Goal: Check status: Check status

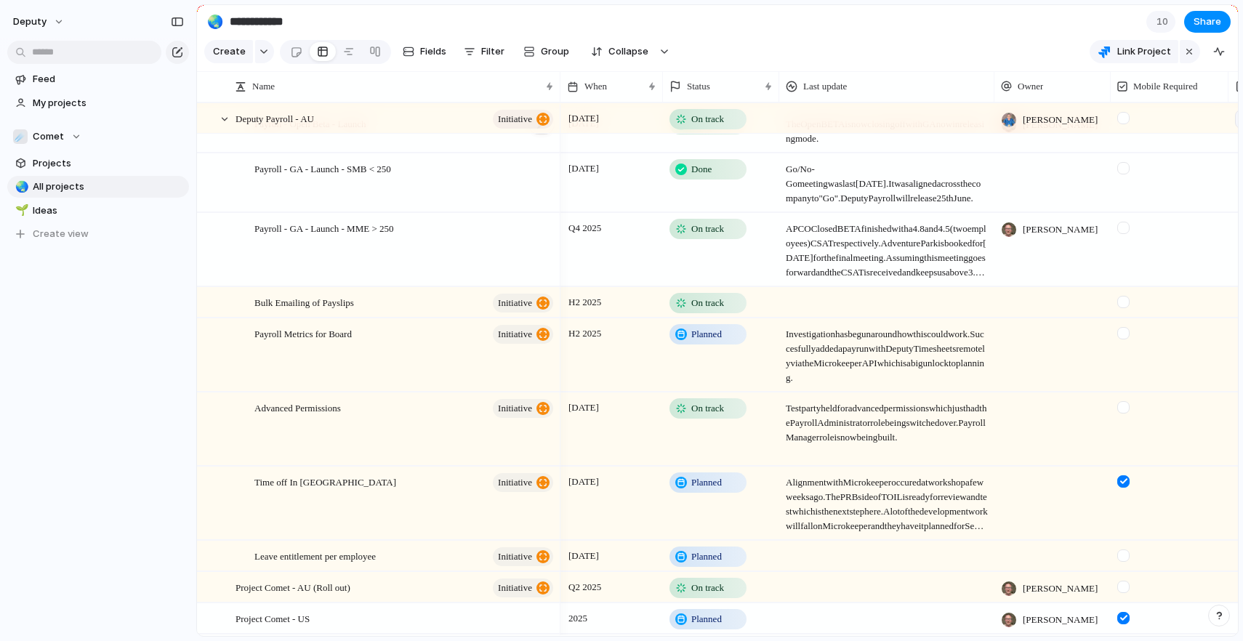
scroll to position [310, 0]
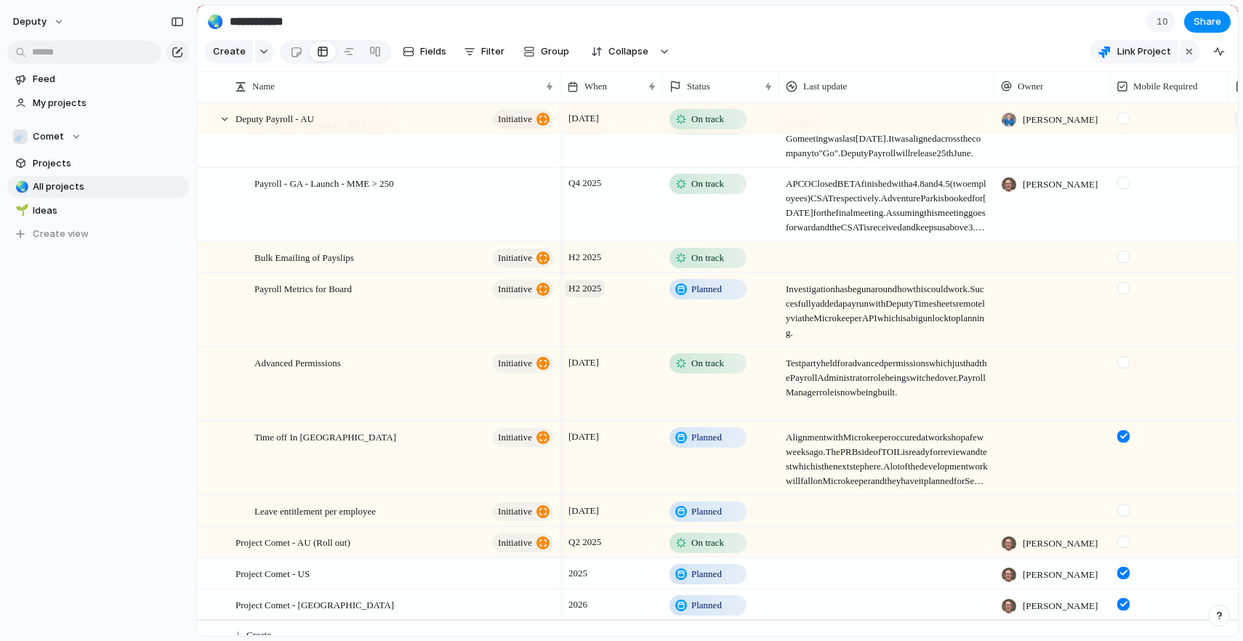
click at [593, 285] on span "H2 2025" at bounding box center [585, 288] width 40 height 17
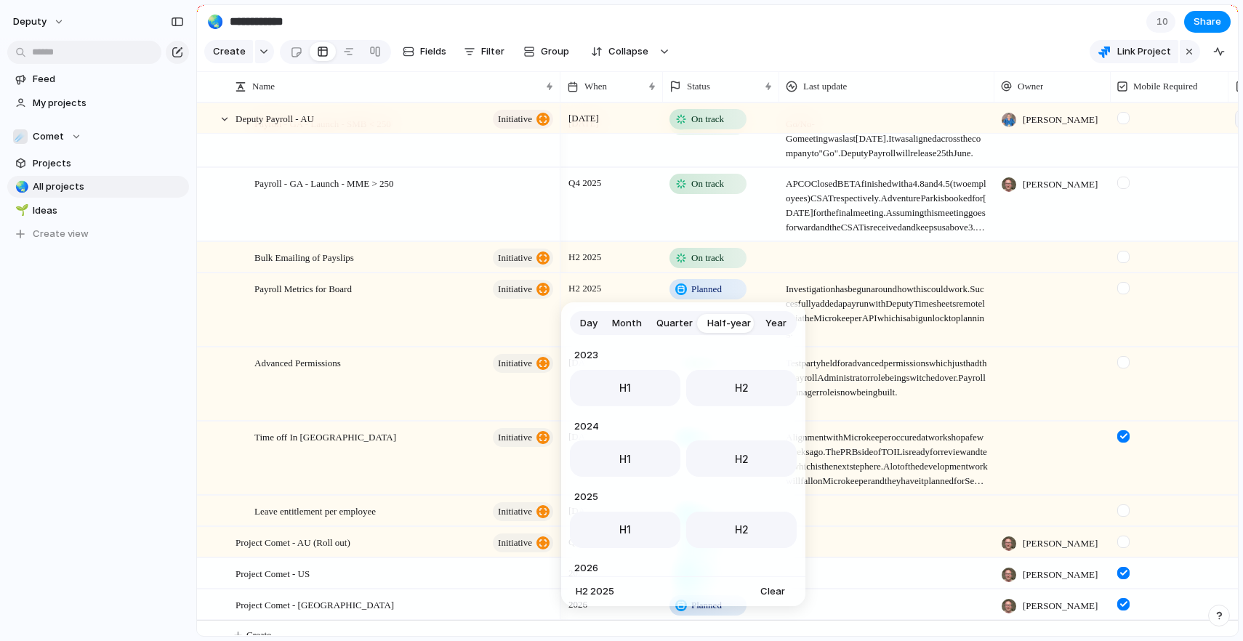
scroll to position [146, 0]
click at [451, 309] on div "Day Month Quarter Half-year Year [DATE] H1 H2 2024 H1 H2 2025 H1 H2 2026 H1 H2 …" at bounding box center [621, 320] width 1243 height 641
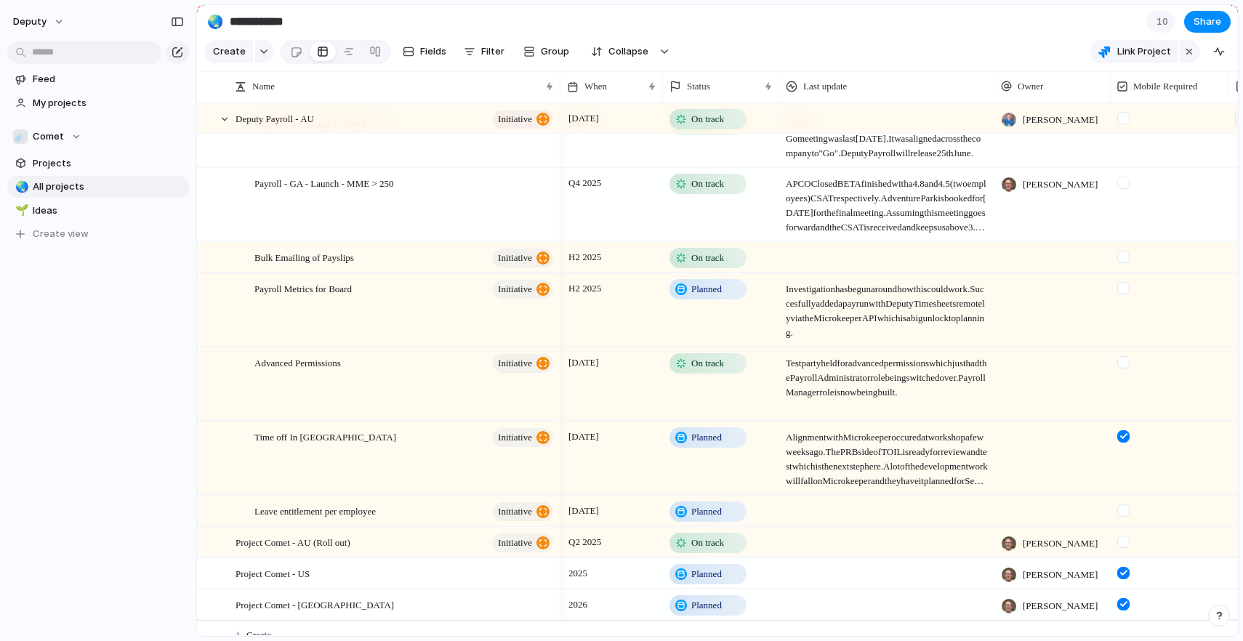
click at [714, 541] on span "On track" at bounding box center [707, 543] width 33 height 15
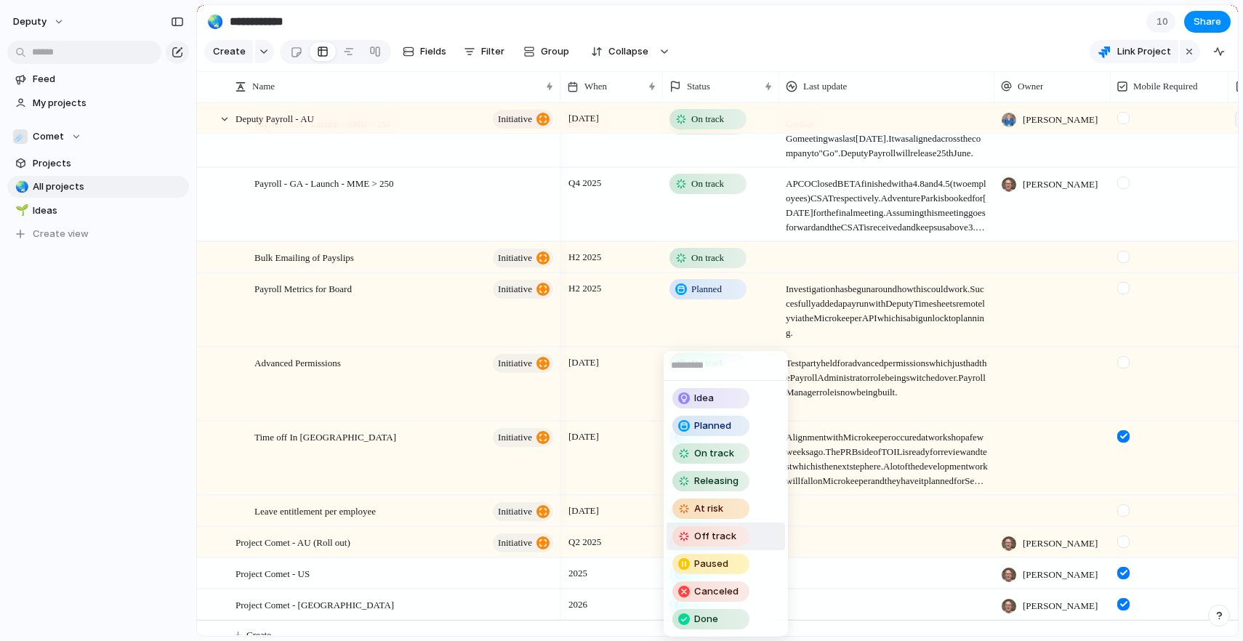
click at [714, 541] on span "Off track" at bounding box center [715, 536] width 42 height 15
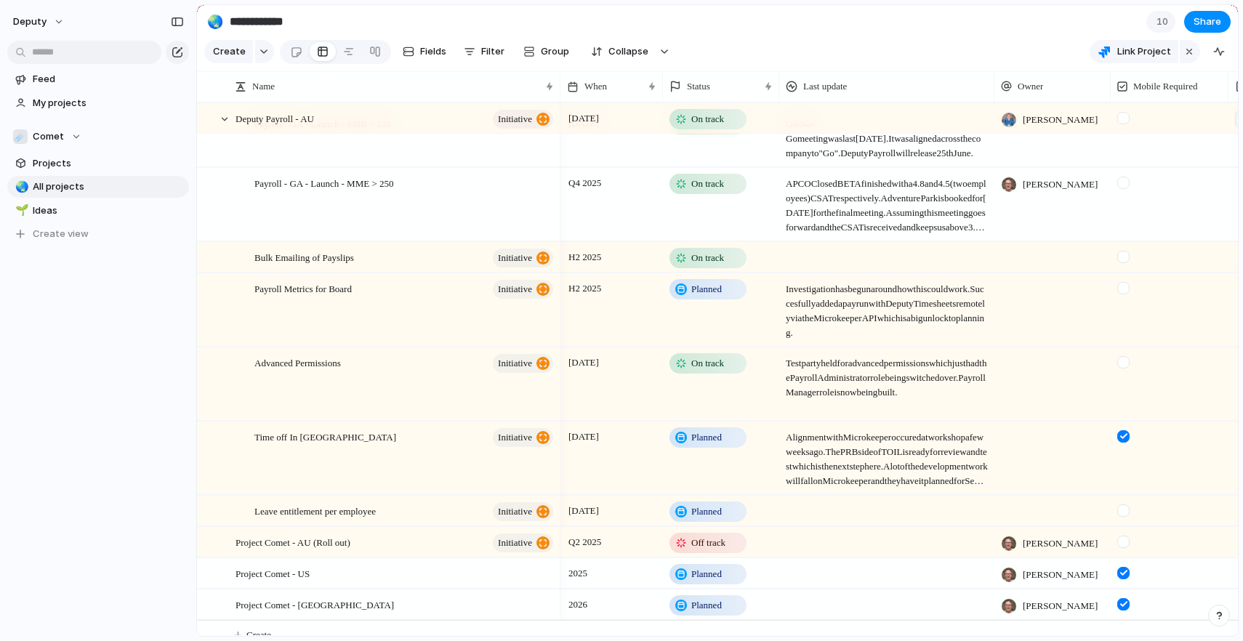
click at [714, 541] on span "Off track" at bounding box center [708, 543] width 34 height 15
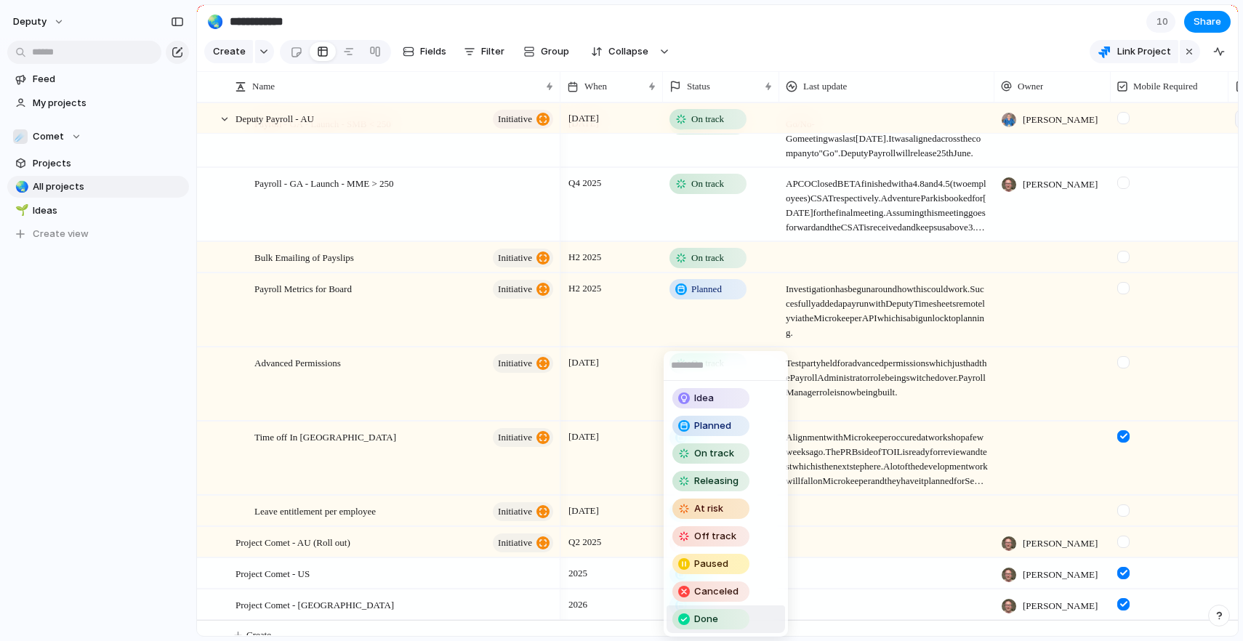
click at [727, 611] on div "Done" at bounding box center [711, 618] width 74 height 17
